Goal: Transaction & Acquisition: Purchase product/service

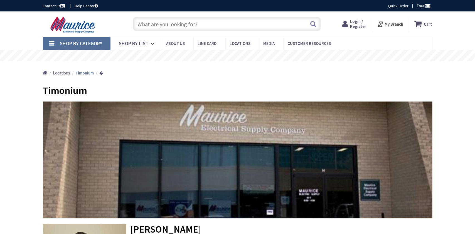
type input "York Rd, [PERSON_NAME][GEOGRAPHIC_DATA], [GEOGRAPHIC_DATA]"
click at [176, 19] on input "text" at bounding box center [227, 24] width 188 height 14
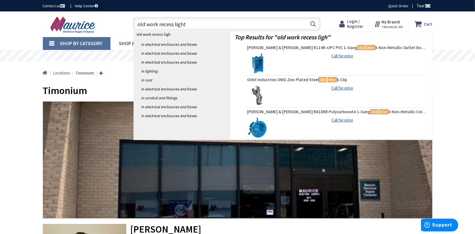
type input "old work recess lights"
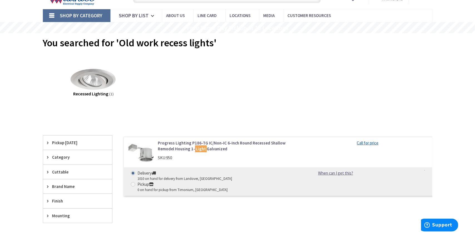
click at [87, 82] on img at bounding box center [93, 79] width 50 height 50
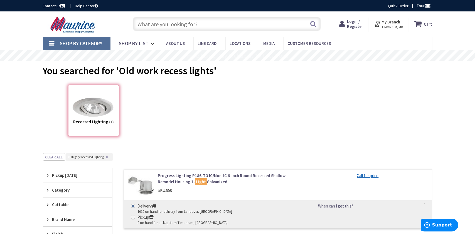
click at [202, 23] on input "text" at bounding box center [227, 24] width 188 height 14
type input "recess lights"
click at [316, 27] on button "Search" at bounding box center [313, 24] width 7 height 13
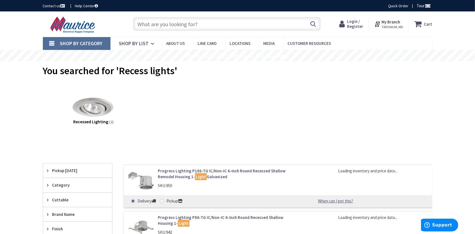
click at [174, 24] on input "text" at bounding box center [227, 24] width 188 height 14
